Goal: Find specific page/section: Find specific page/section

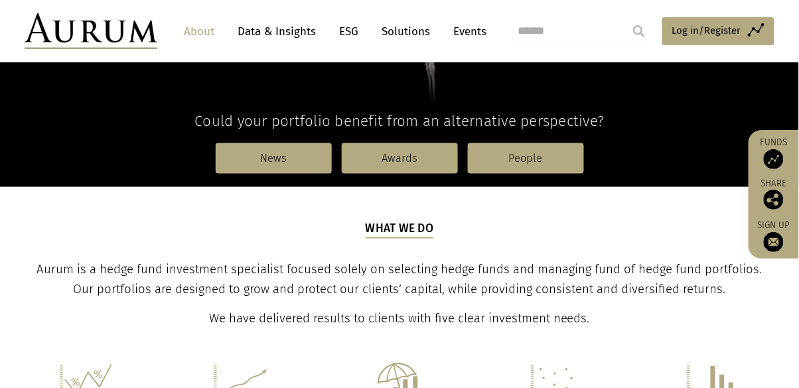
scroll to position [372, 0]
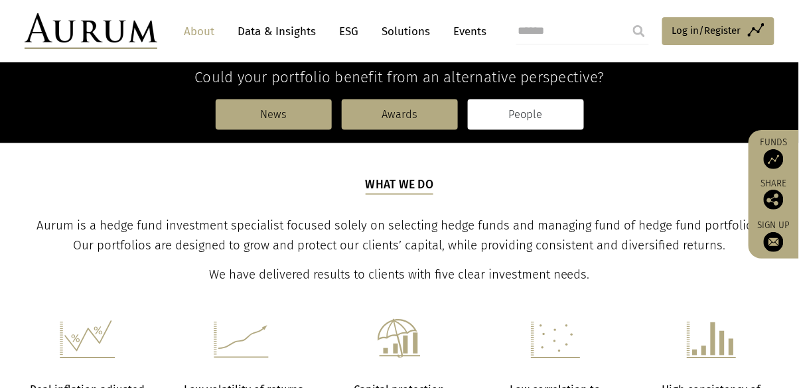
click at [567, 116] on link "People" at bounding box center [526, 115] width 116 height 31
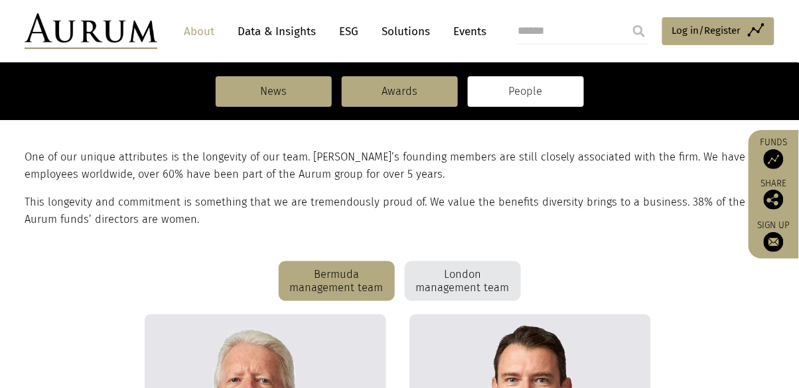
scroll to position [261, 0]
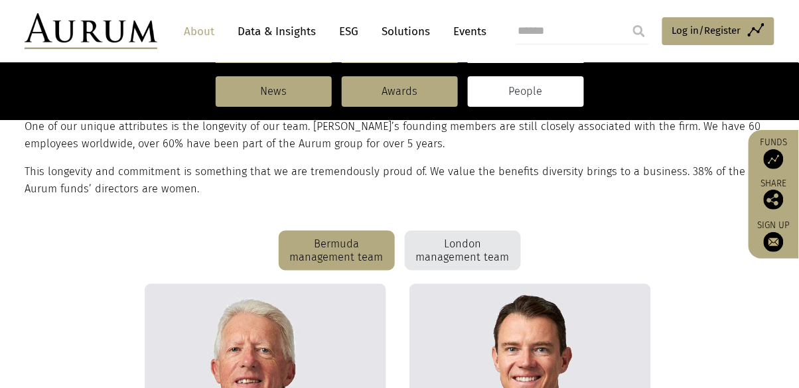
click at [490, 249] on div "London management team" at bounding box center [463, 251] width 116 height 40
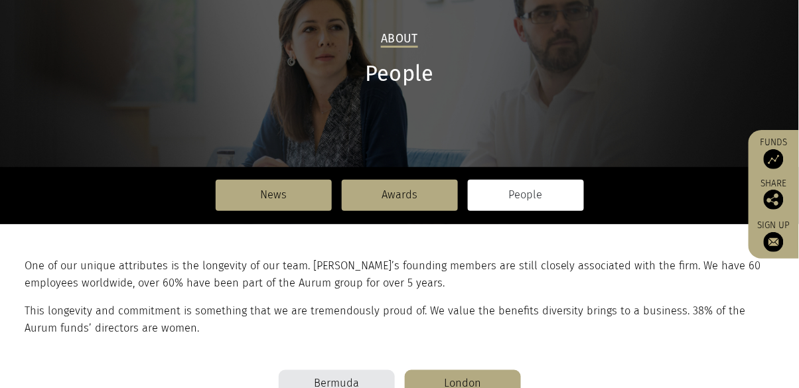
scroll to position [0, 0]
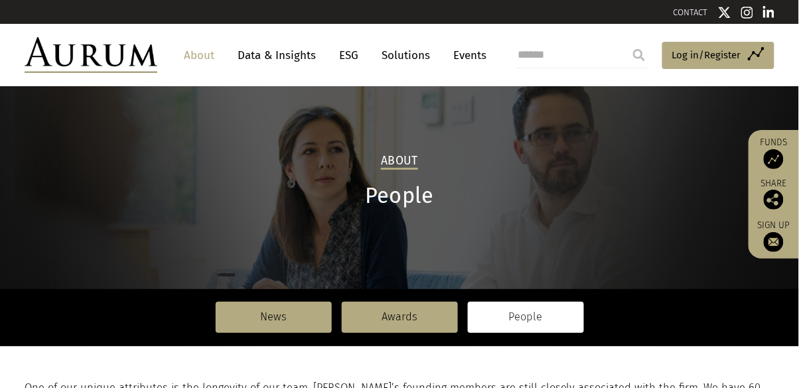
click at [473, 58] on link "Events" at bounding box center [466, 55] width 40 height 25
click at [469, 54] on link "Events" at bounding box center [466, 55] width 40 height 25
click at [477, 52] on link "Events" at bounding box center [466, 55] width 40 height 25
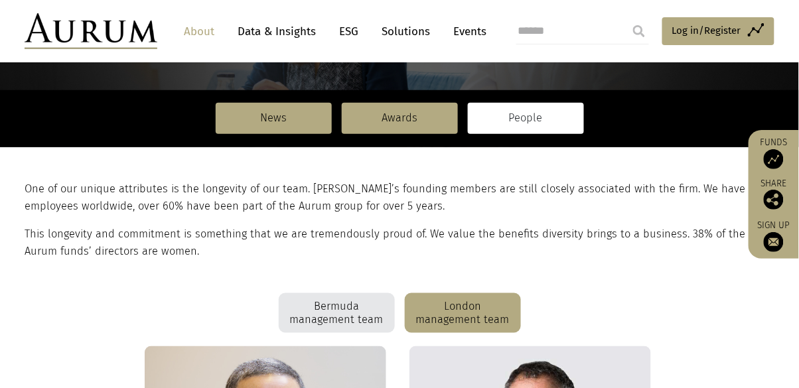
scroll to position [208, 0]
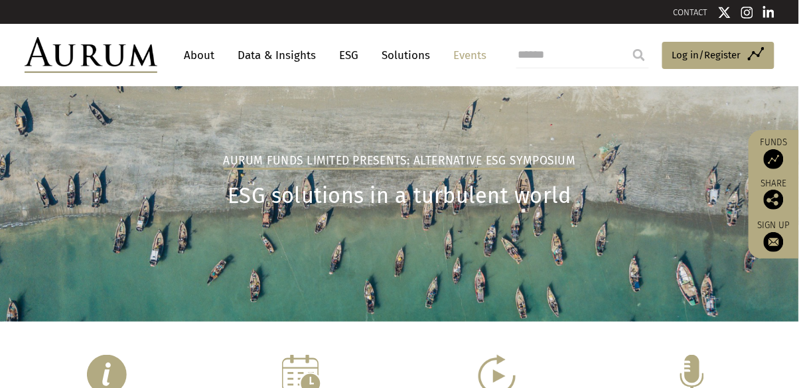
click at [725, 13] on img at bounding box center [724, 12] width 13 height 13
